Goal: Use online tool/utility

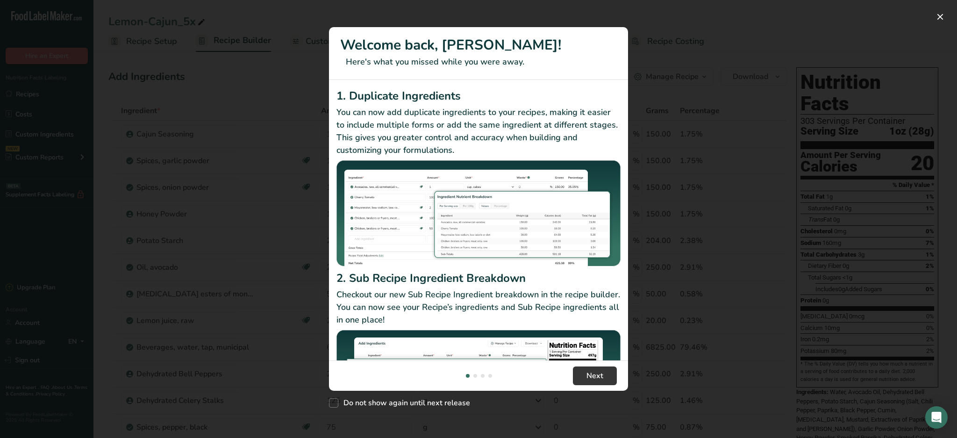
drag, startPoint x: 742, startPoint y: 72, endPoint x: 741, endPoint y: 77, distance: 5.2
click at [741, 77] on div "New Features" at bounding box center [478, 219] width 957 height 438
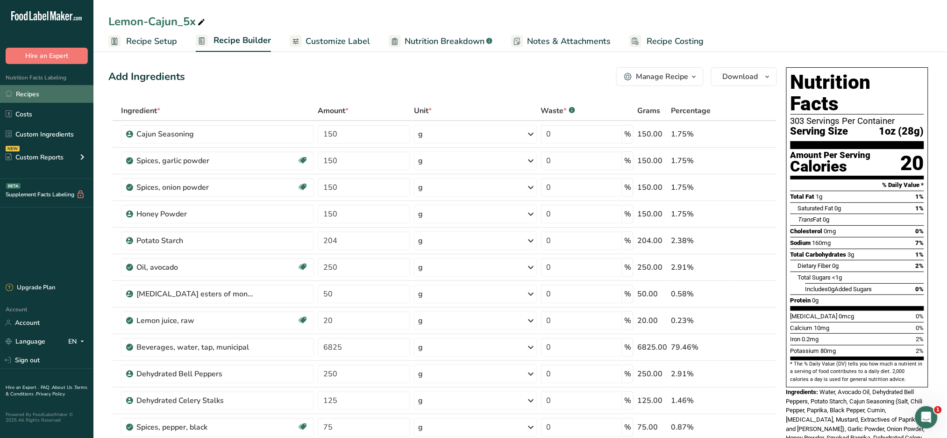
click at [46, 96] on link "Recipes" at bounding box center [46, 94] width 93 height 18
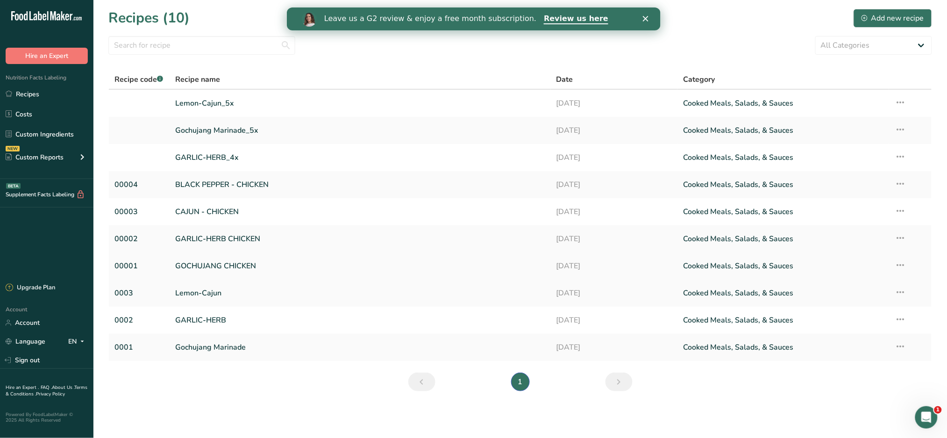
click at [271, 265] on link "GOCHUJANG CHICKEN" at bounding box center [361, 266] width 370 height 20
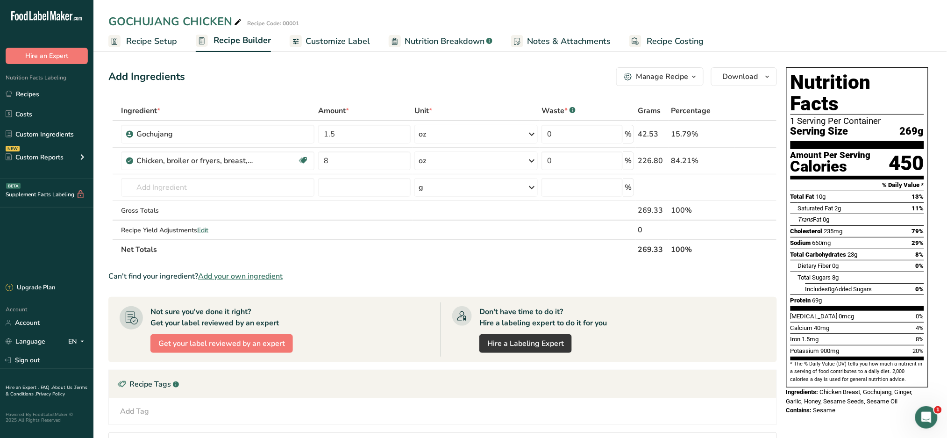
click at [675, 38] on span "Recipe Costing" at bounding box center [675, 41] width 57 height 13
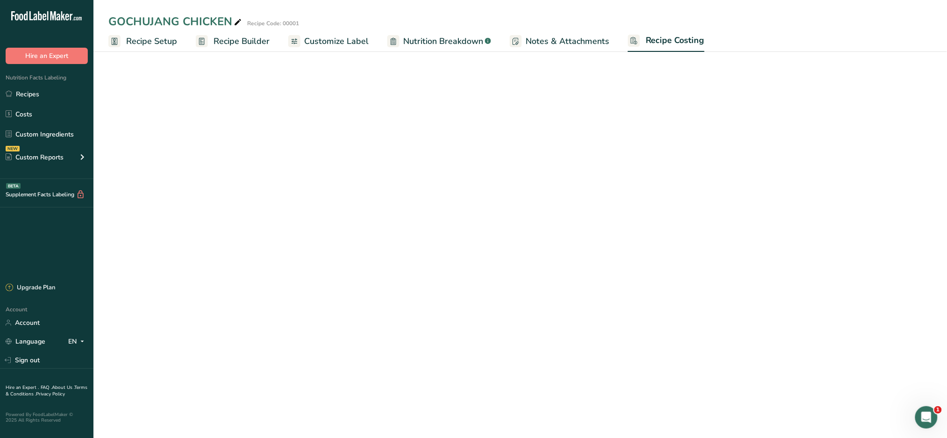
select select "5"
select select "12"
